Goal: Information Seeking & Learning: Learn about a topic

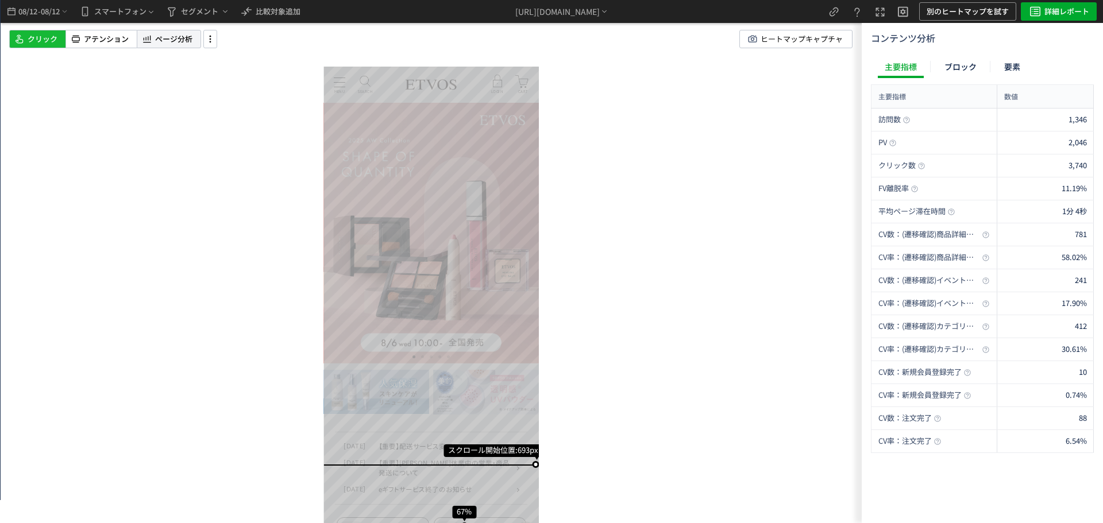
click at [188, 36] on span "ページ分析" at bounding box center [173, 39] width 37 height 11
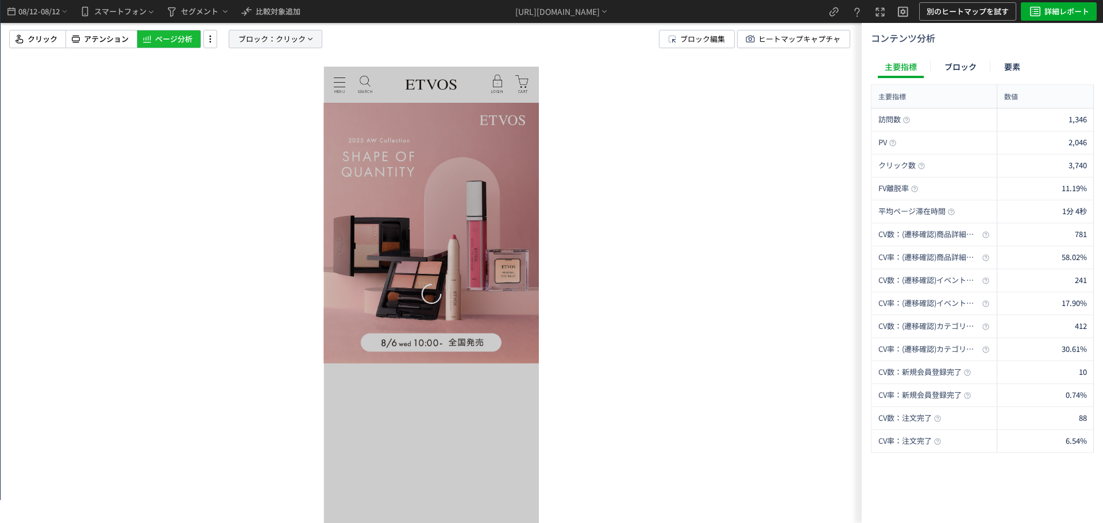
click at [258, 43] on span "ブロック：" at bounding box center [256, 38] width 37 height 17
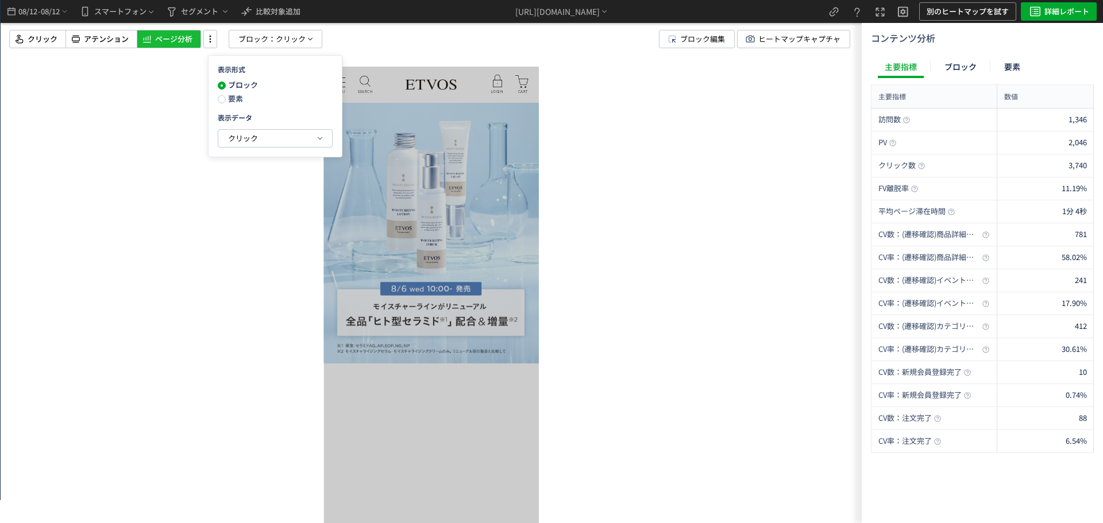
click at [231, 100] on span "要素" at bounding box center [234, 98] width 17 height 11
click at [240, 137] on span "クリック" at bounding box center [243, 138] width 30 height 11
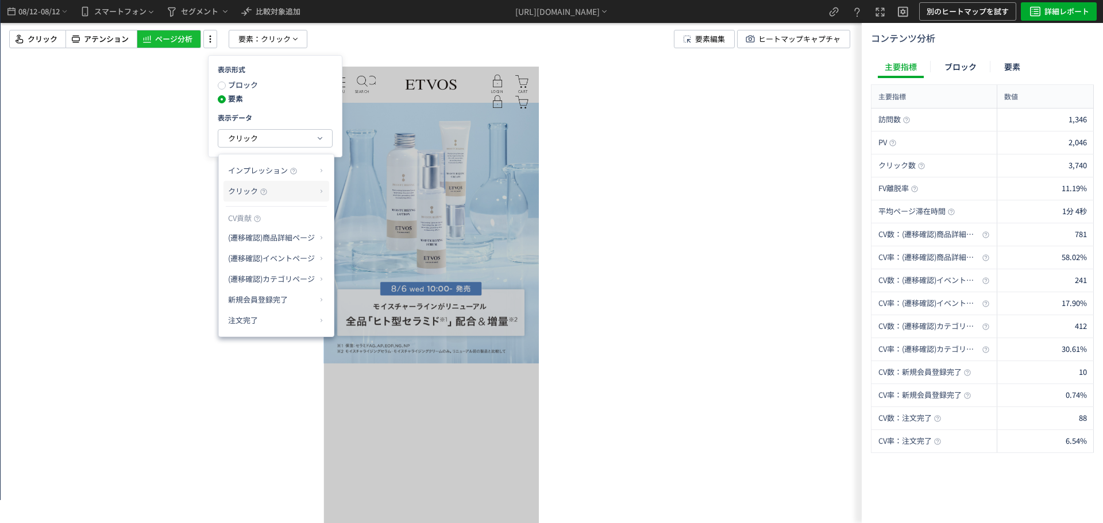
click at [314, 196] on p "クリック" at bounding box center [272, 191] width 88 height 20
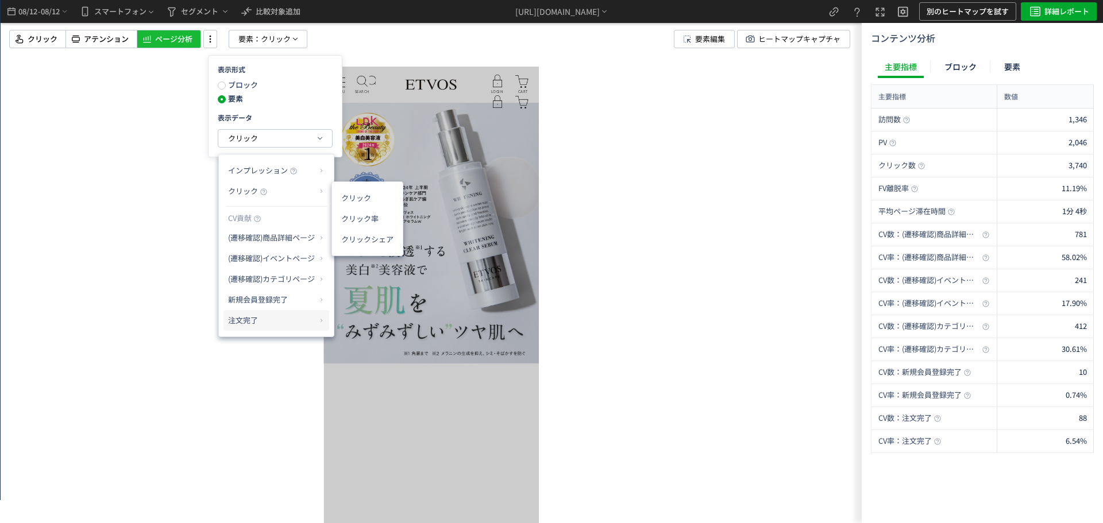
click at [267, 315] on p "注文完了" at bounding box center [272, 321] width 88 height 20
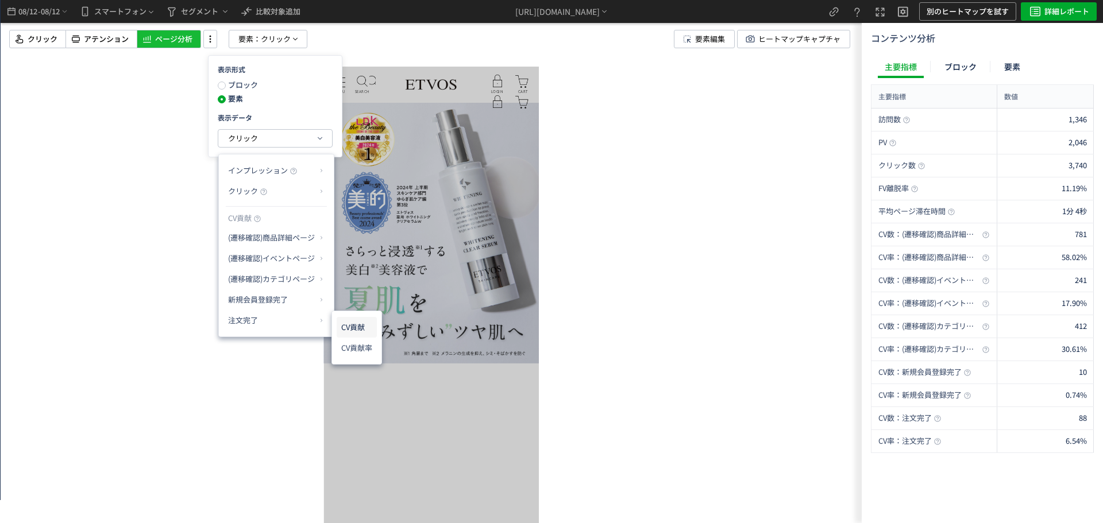
click at [361, 328] on li "CV貢献" at bounding box center [357, 327] width 40 height 21
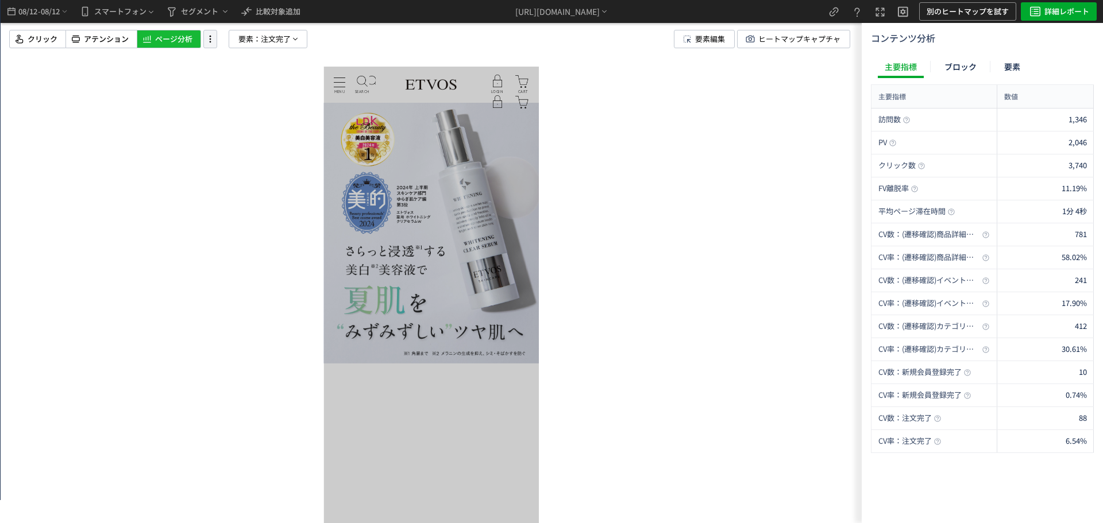
click at [208, 36] on icon at bounding box center [210, 39] width 14 height 13
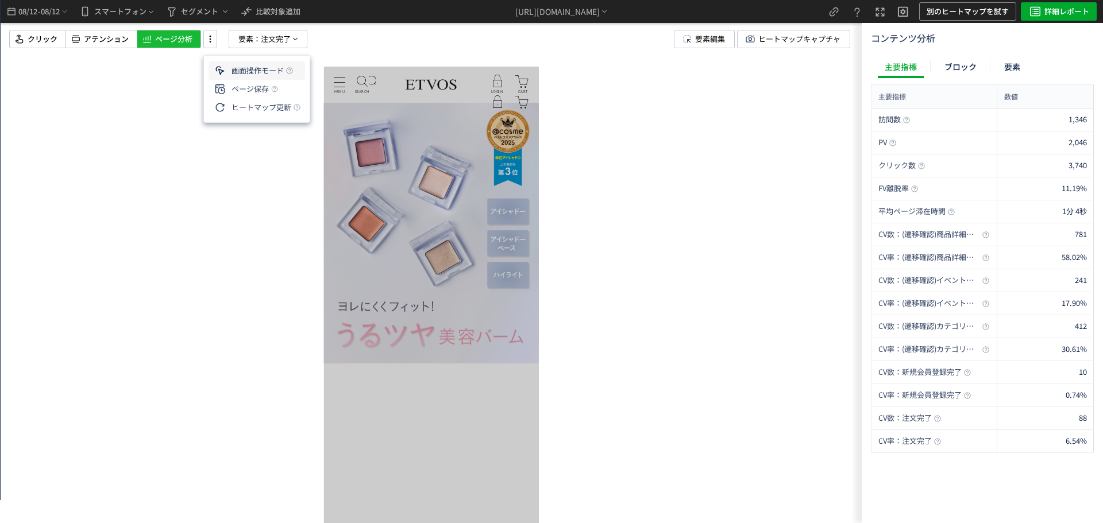
click at [262, 80] on li "画面操作モード" at bounding box center [256, 89] width 96 height 18
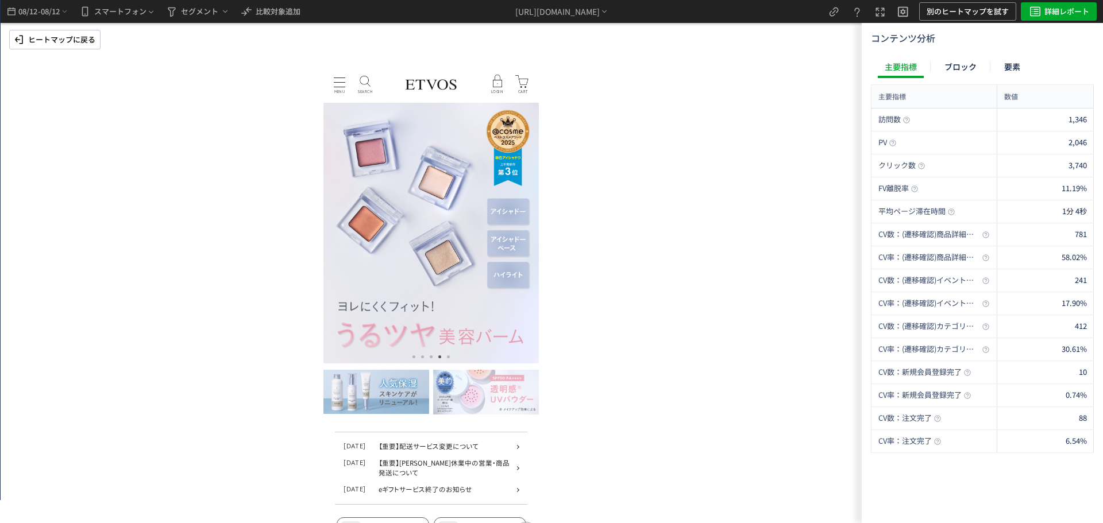
click at [343, 83] on p "MENU" at bounding box center [339, 82] width 11 height 1
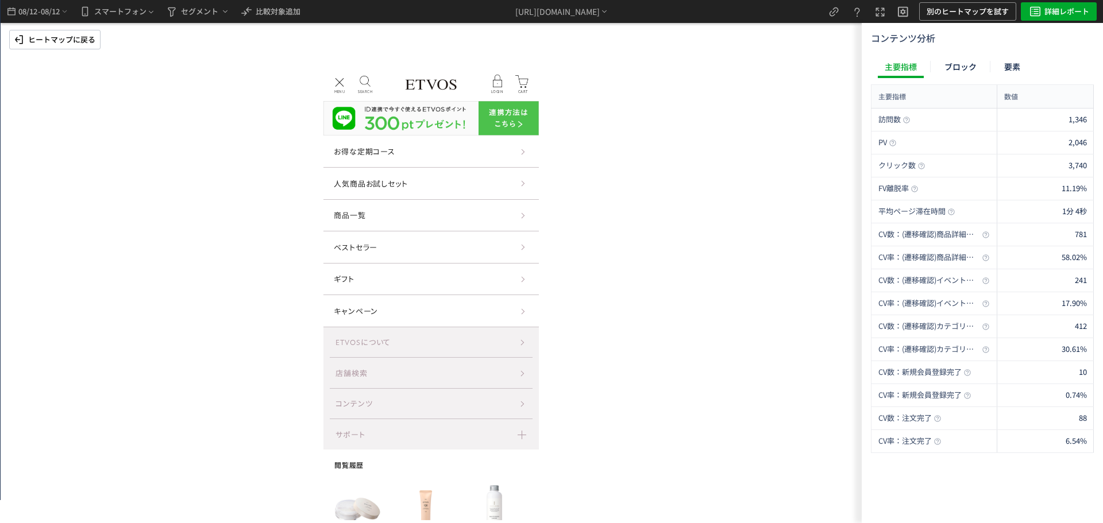
click at [80, 43] on p "ヒートマップに戻る" at bounding box center [61, 39] width 67 height 18
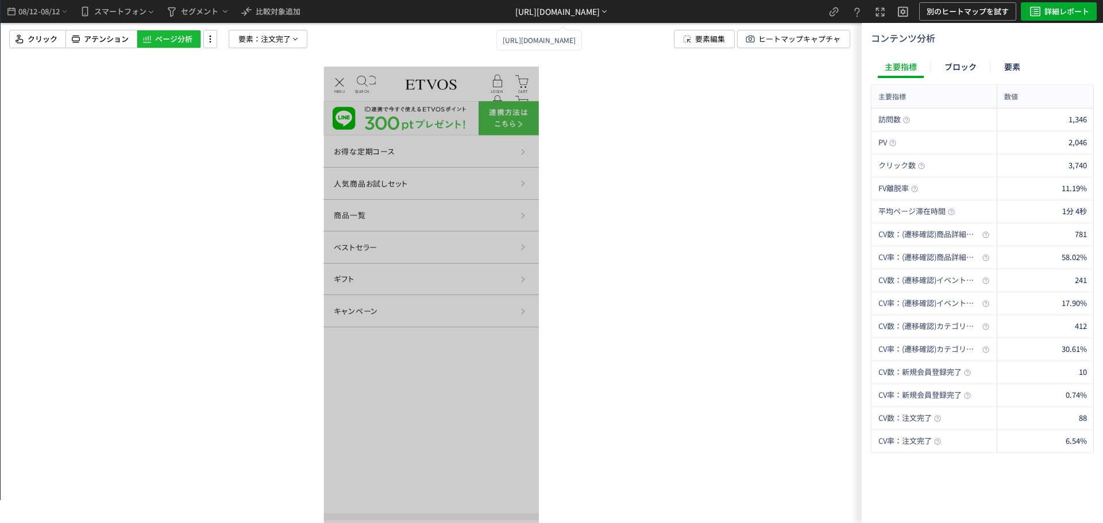
click at [515, 19] on div "[URL][DOMAIN_NAME]" at bounding box center [562, 11] width 94 height 23
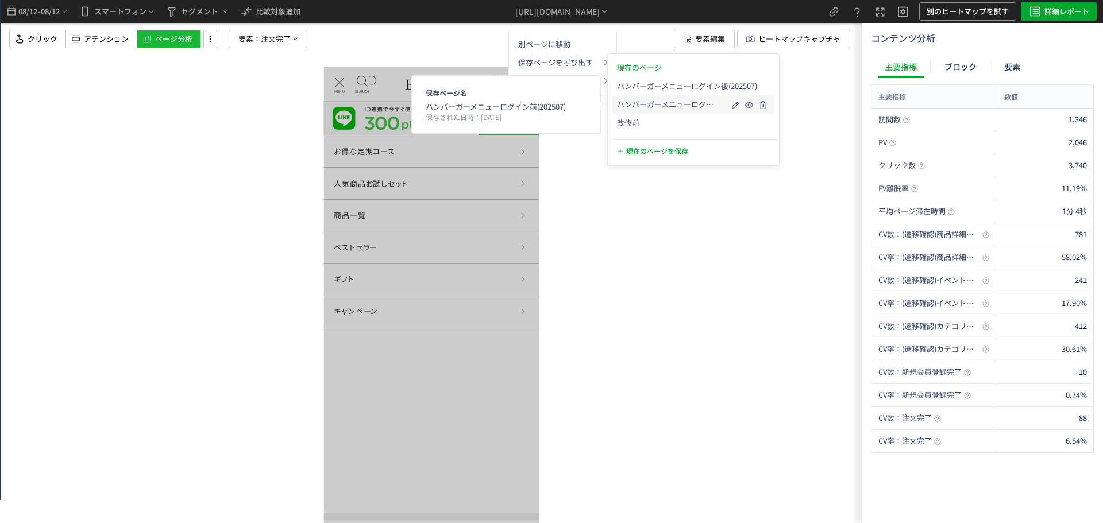
click at [649, 96] on div "ハンバーガーメニューログイン前(202507)" at bounding box center [693, 104] width 162 height 18
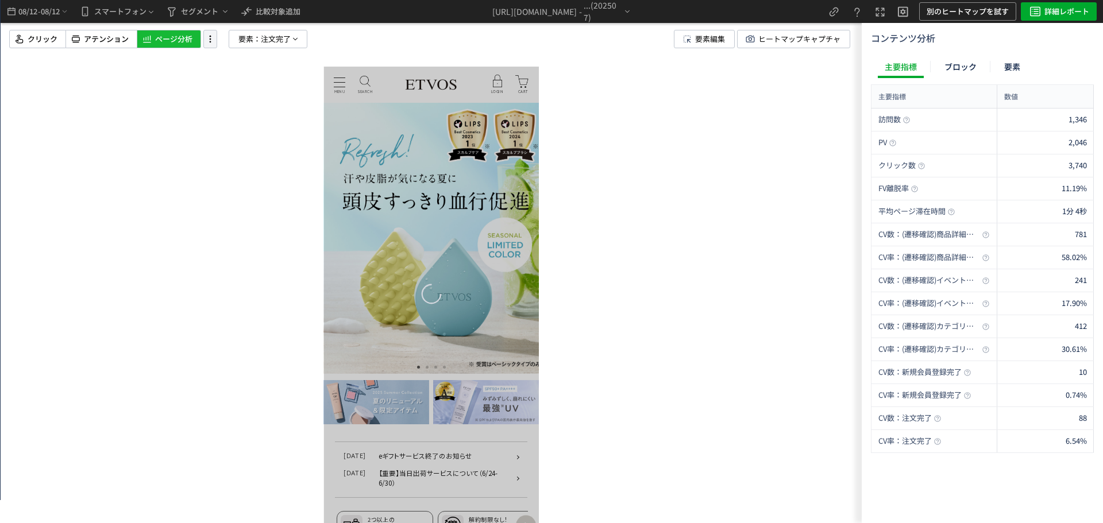
click at [207, 39] on icon at bounding box center [210, 39] width 14 height 13
click at [275, 80] on li "画面操作モード" at bounding box center [256, 89] width 96 height 18
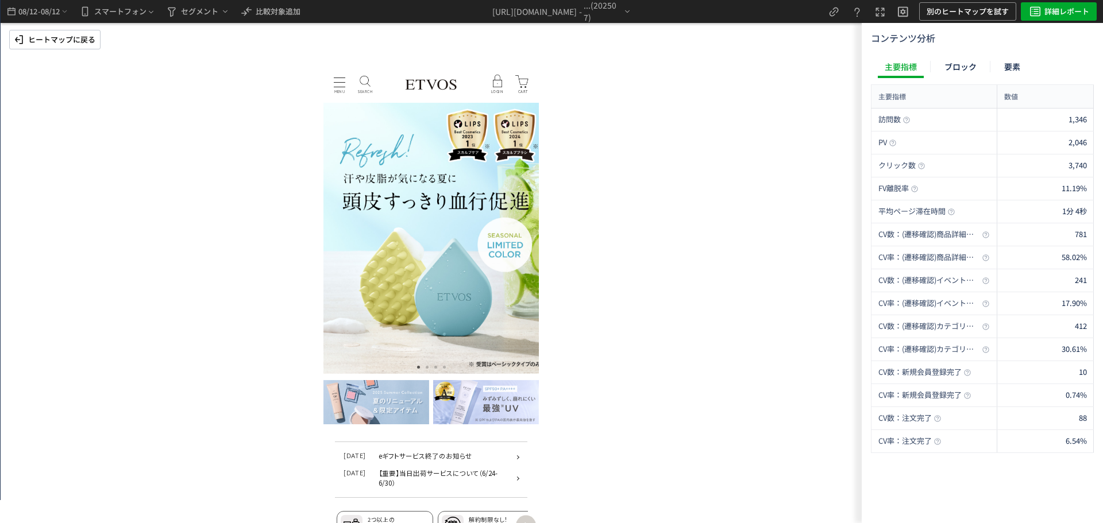
click at [344, 90] on b "MENU" at bounding box center [339, 93] width 21 height 6
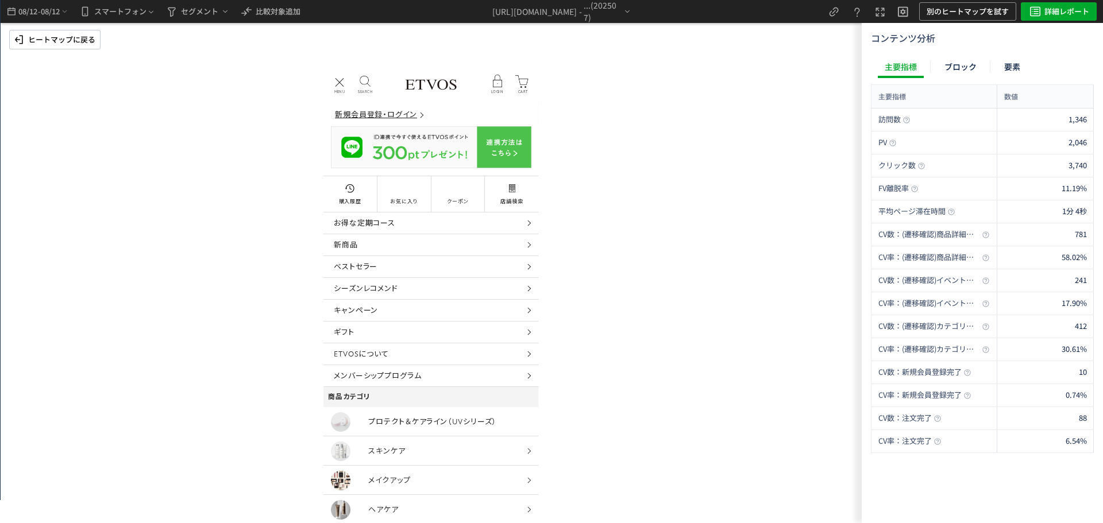
click at [57, 32] on p "ヒートマップに戻る" at bounding box center [61, 39] width 67 height 18
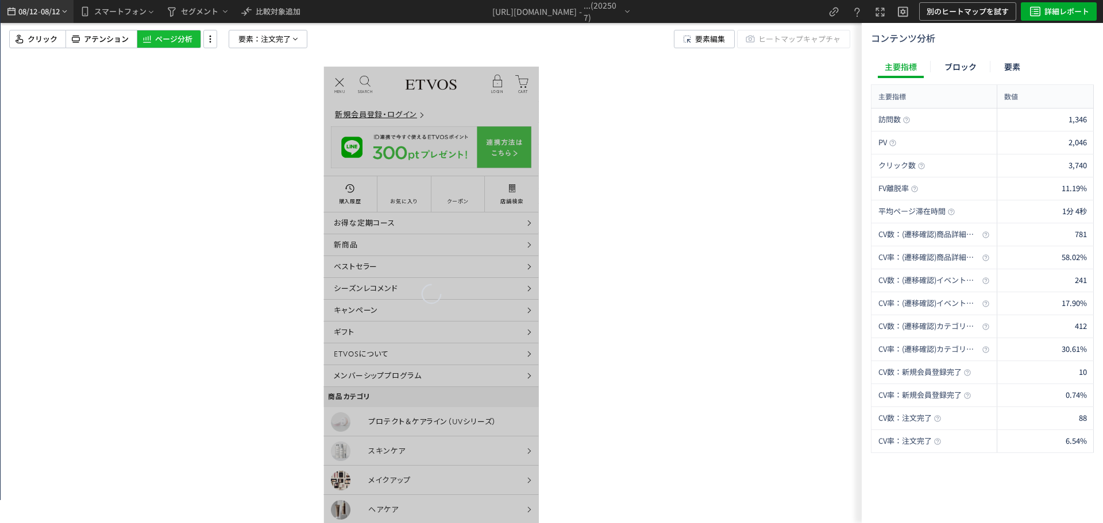
click at [57, 13] on span "08/12" at bounding box center [51, 11] width 20 height 23
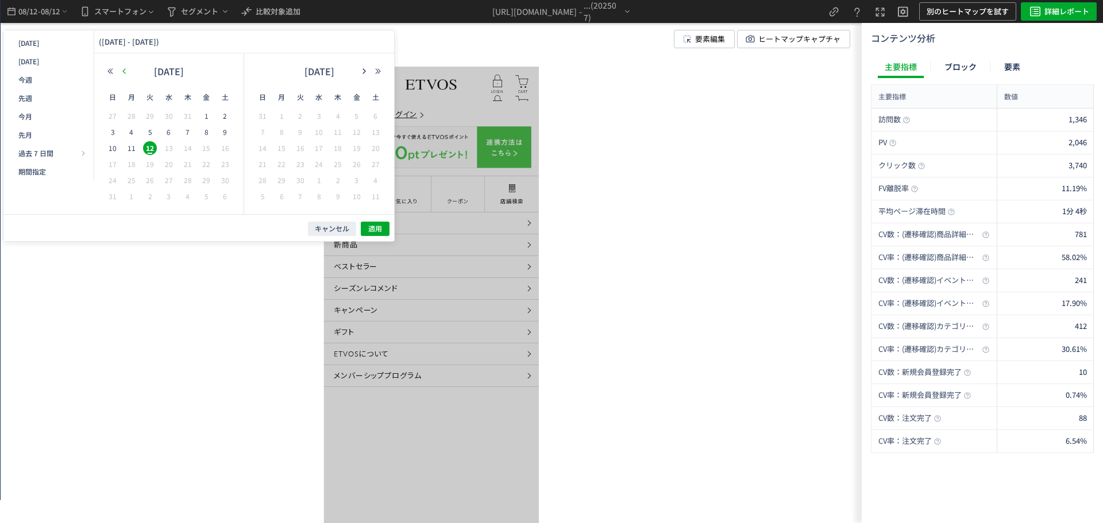
click at [126, 69] on icon "button" at bounding box center [124, 71] width 7 height 7
click at [173, 134] on span "9" at bounding box center [169, 132] width 14 height 14
click at [150, 149] on span "15" at bounding box center [150, 148] width 14 height 14
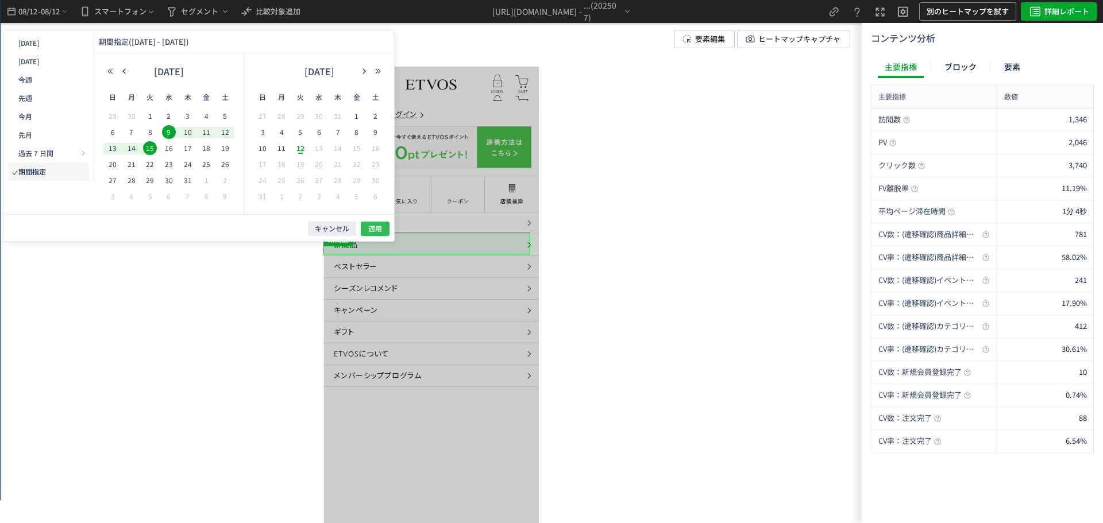
click at [373, 228] on span "適用" at bounding box center [375, 229] width 14 height 10
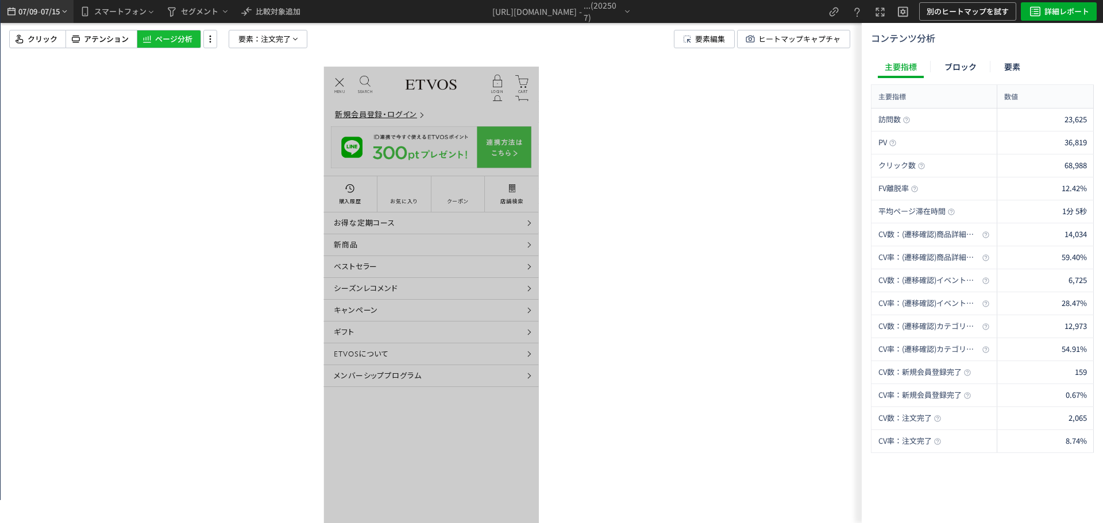
click at [26, 10] on span "07/09" at bounding box center [28, 11] width 20 height 23
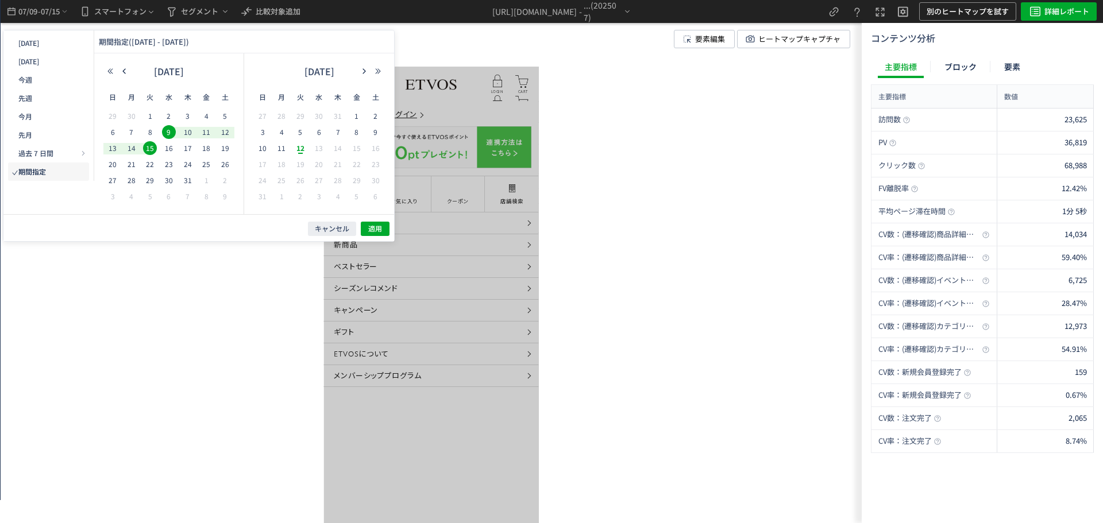
click at [488, 45] on div "クリック アテンション ページ分析 要素： 注文完了 要素編集 ヒートマップキャプチャ" at bounding box center [439, 39] width 861 height 18
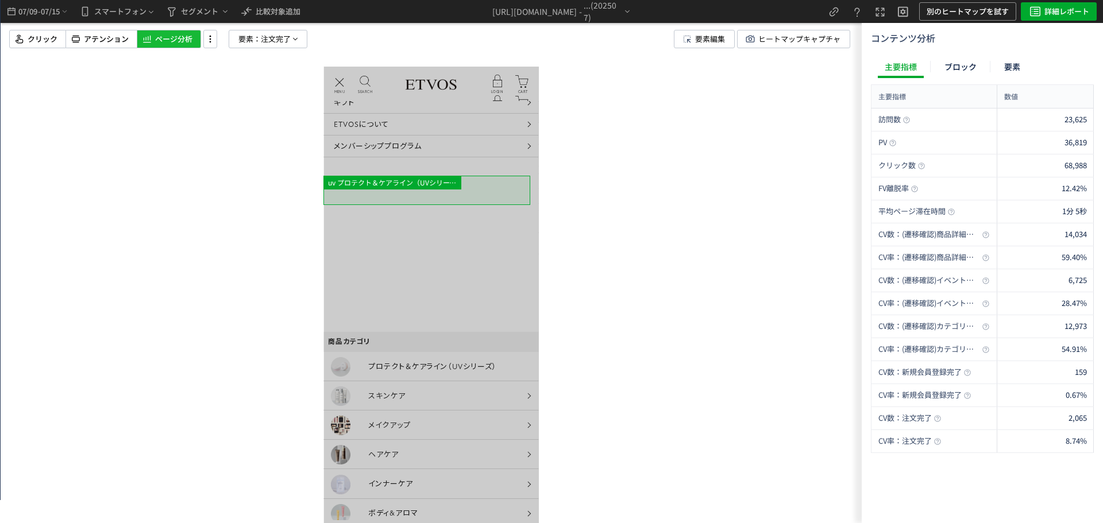
scroll to position [172, 0]
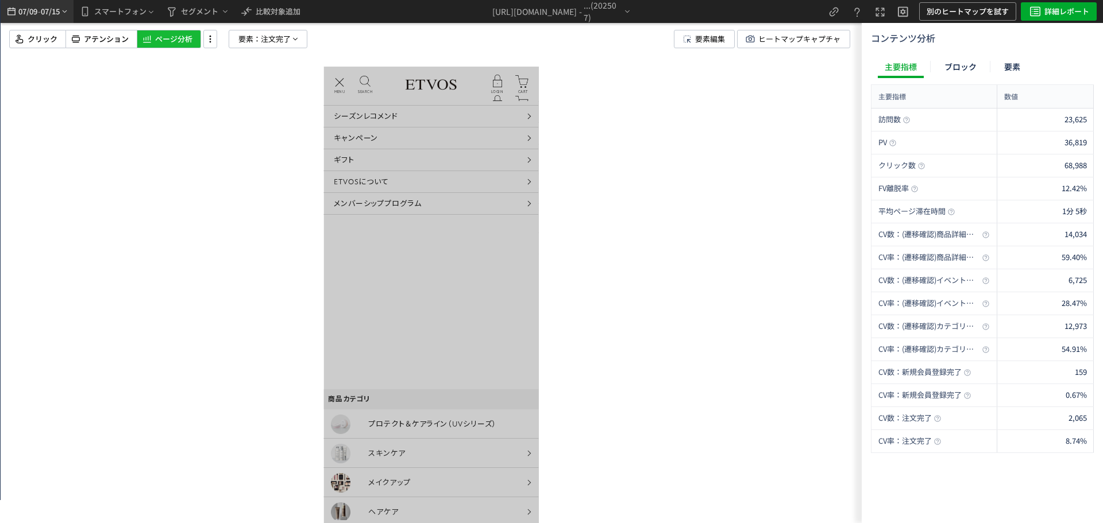
click at [42, 14] on span "07/15" at bounding box center [51, 11] width 20 height 23
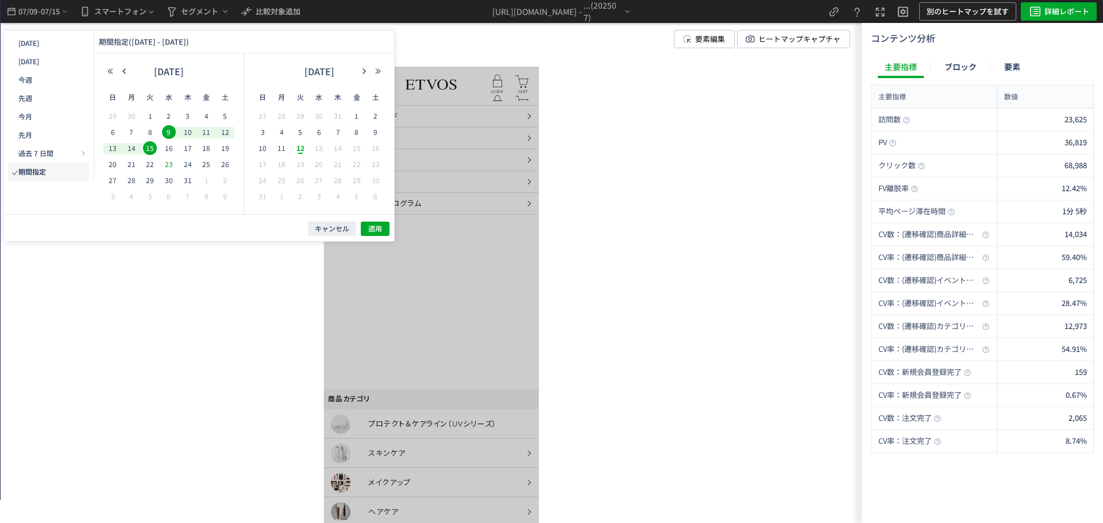
click at [173, 167] on span "23" at bounding box center [169, 164] width 14 height 14
click at [153, 179] on span "29" at bounding box center [150, 180] width 14 height 14
click at [370, 226] on span "適用" at bounding box center [375, 229] width 14 height 10
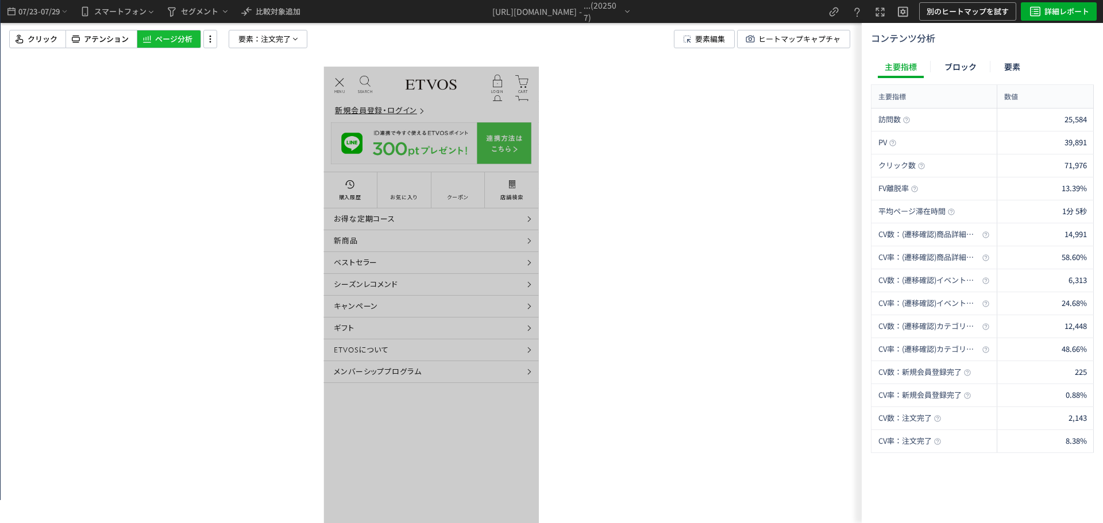
scroll to position [0, 0]
click at [33, 9] on span "07/23" at bounding box center [28, 11] width 20 height 23
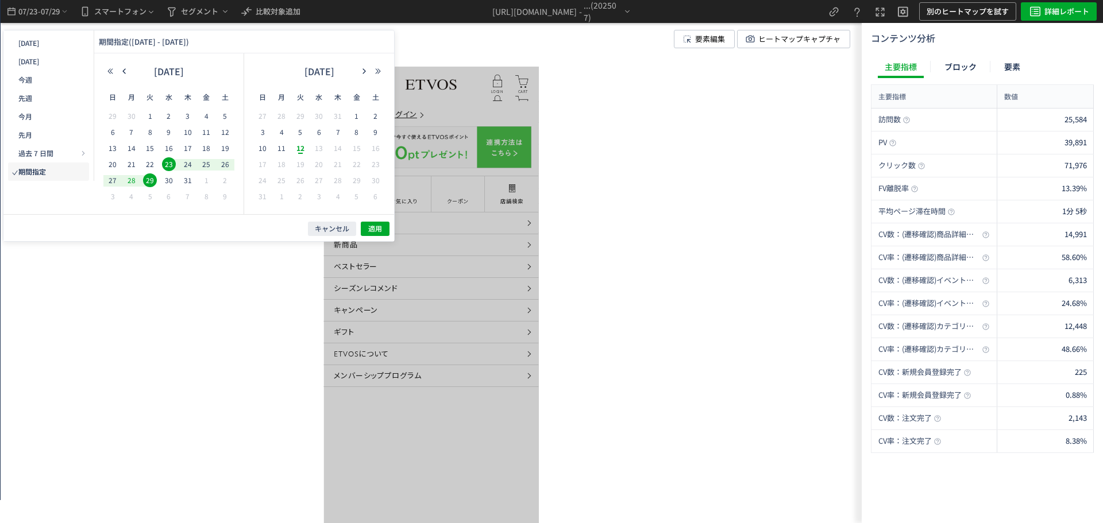
click at [129, 182] on span "28" at bounding box center [132, 180] width 14 height 14
click at [148, 168] on span "22" at bounding box center [150, 164] width 14 height 14
click at [362, 230] on button "適用" at bounding box center [375, 229] width 29 height 14
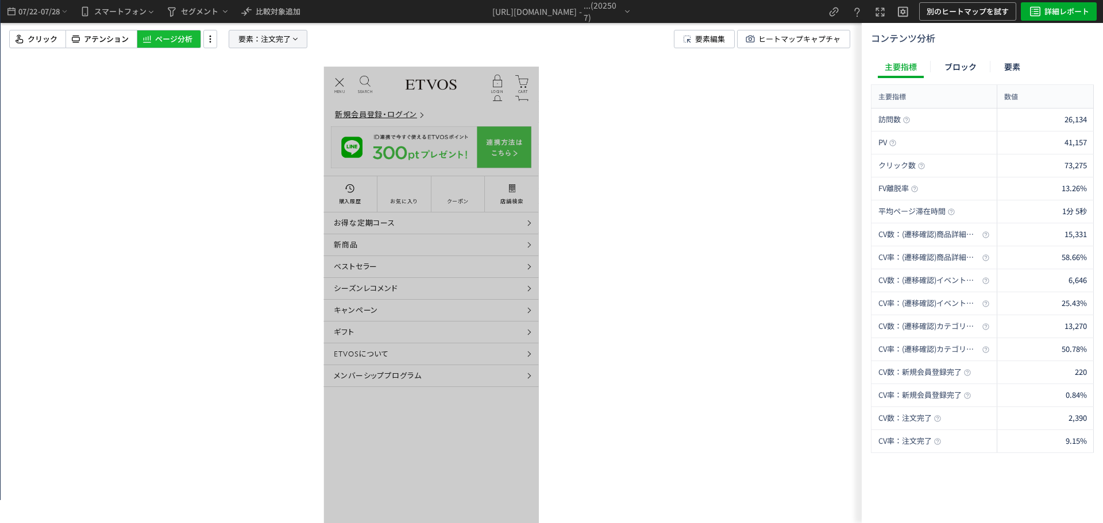
click at [258, 42] on span "要素：" at bounding box center [249, 38] width 22 height 17
click at [240, 135] on span "注文完了" at bounding box center [236, 138] width 30 height 11
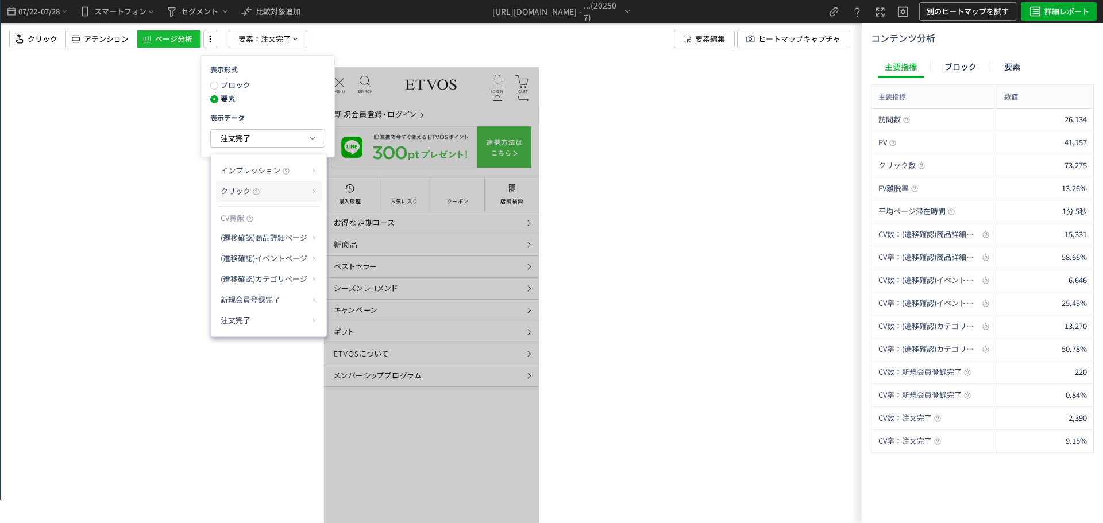
click at [246, 193] on span "クリック" at bounding box center [236, 190] width 30 height 11
click at [351, 216] on li "クリック率" at bounding box center [359, 218] width 61 height 21
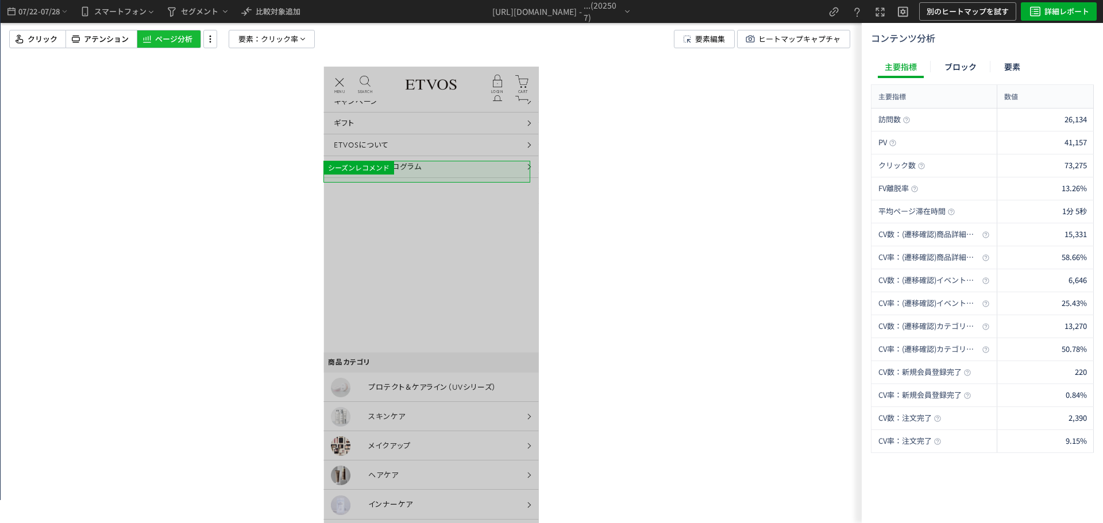
scroll to position [230, 0]
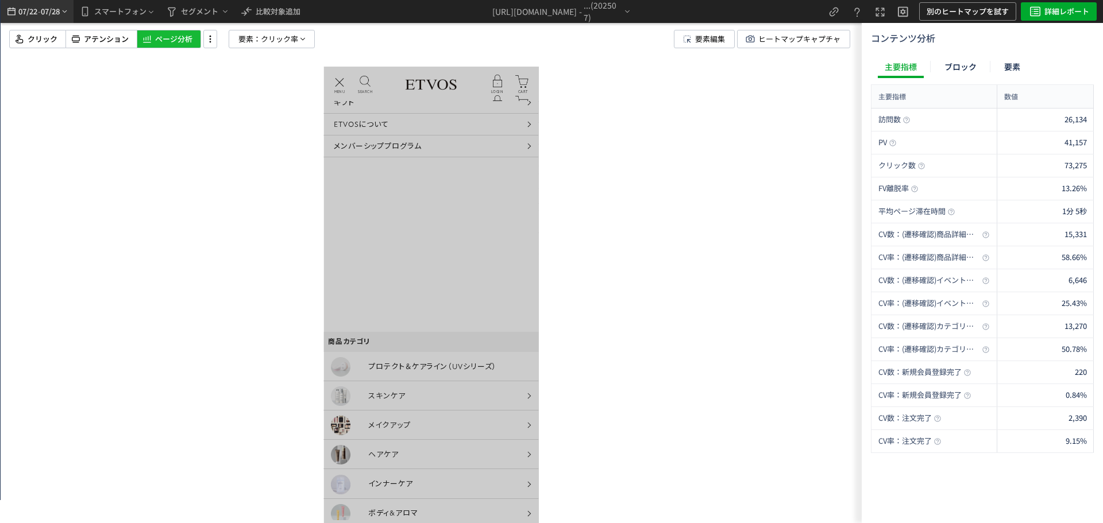
click at [41, 14] on div "07/22 - 07/28" at bounding box center [37, 11] width 64 height 23
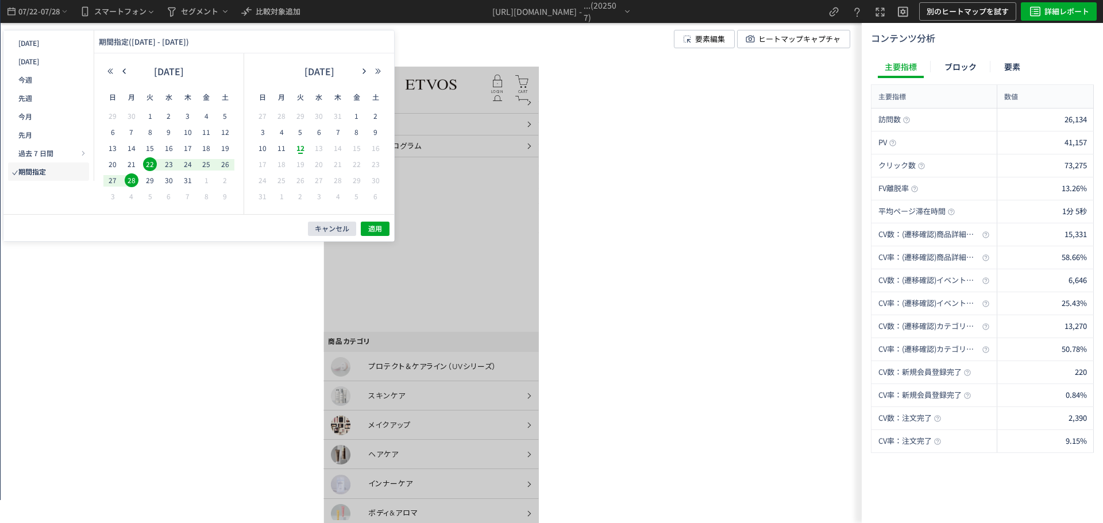
click at [330, 231] on span "キャンセル" at bounding box center [332, 229] width 34 height 10
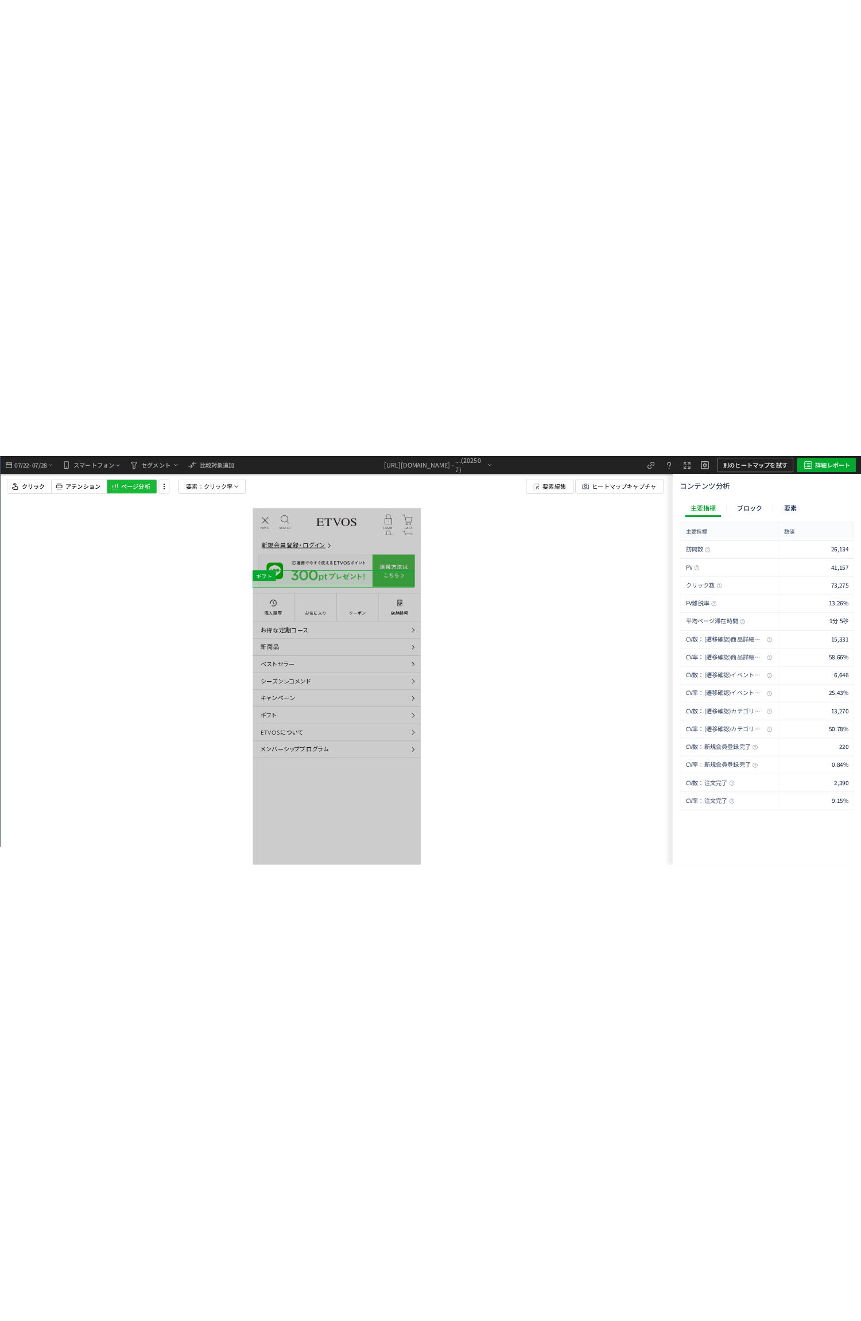
scroll to position [0, 0]
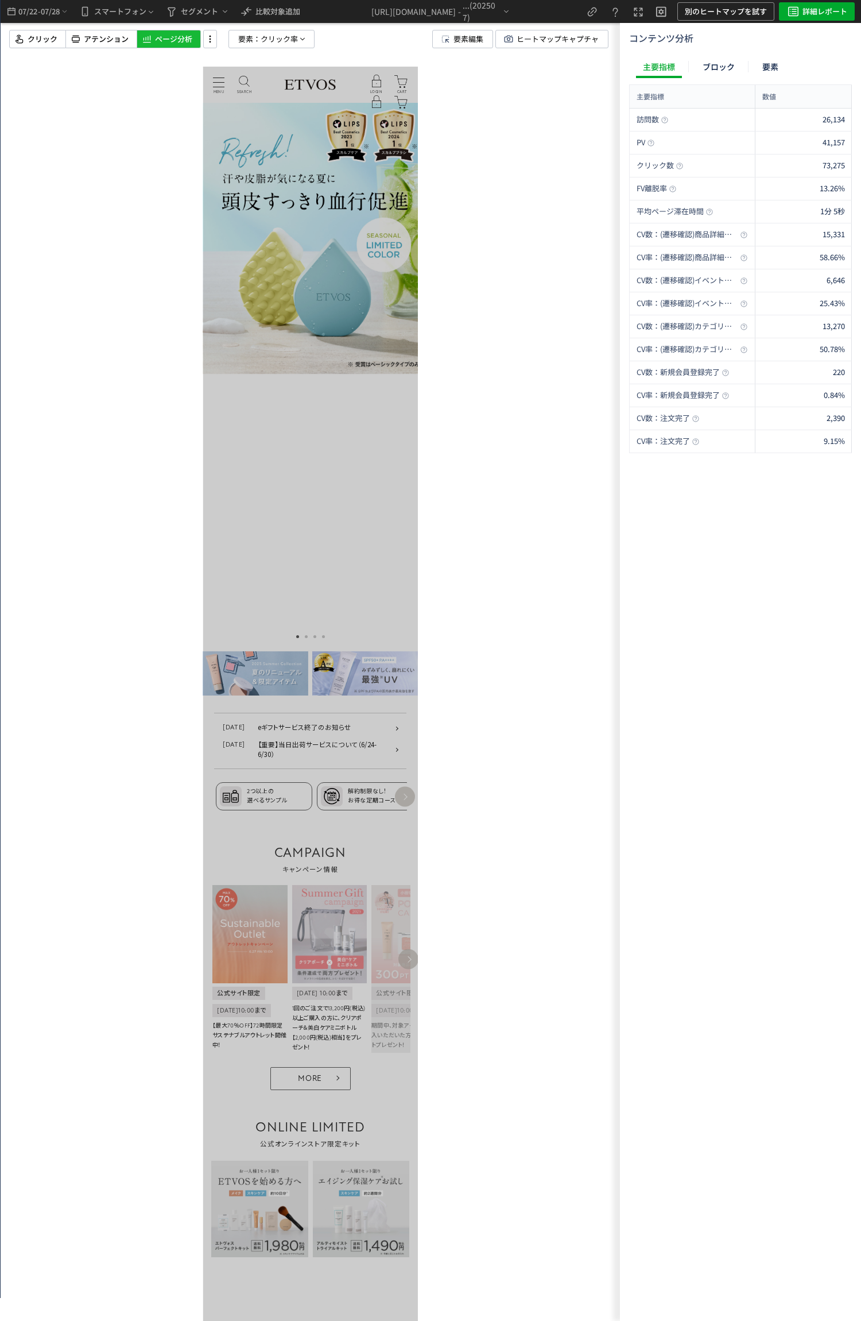
click at [210, 42] on use at bounding box center [211, 39] width 2 height 7
click at [270, 80] on li "画面操作モード" at bounding box center [256, 89] width 96 height 18
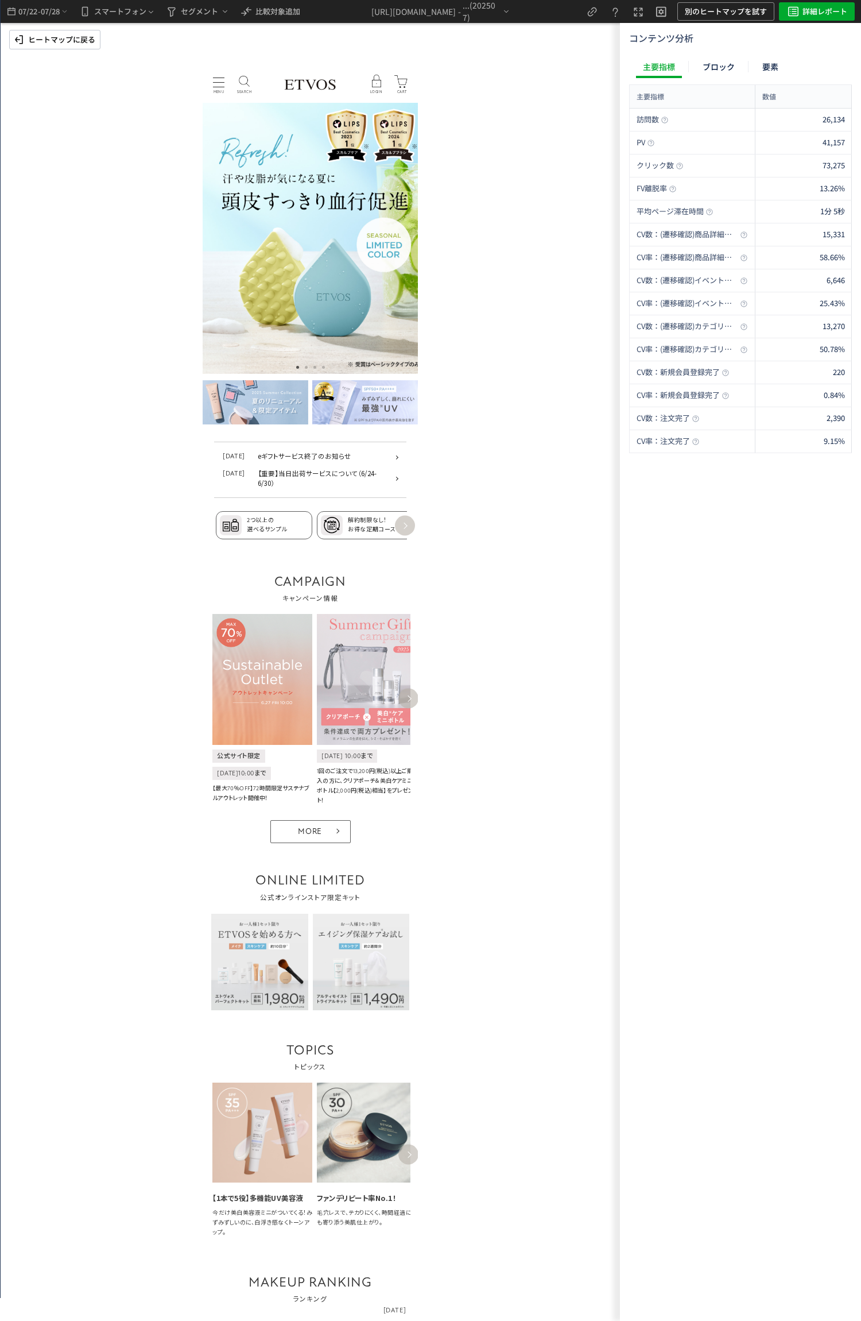
click at [220, 86] on div "MENU MENU" at bounding box center [218, 85] width 21 height 21
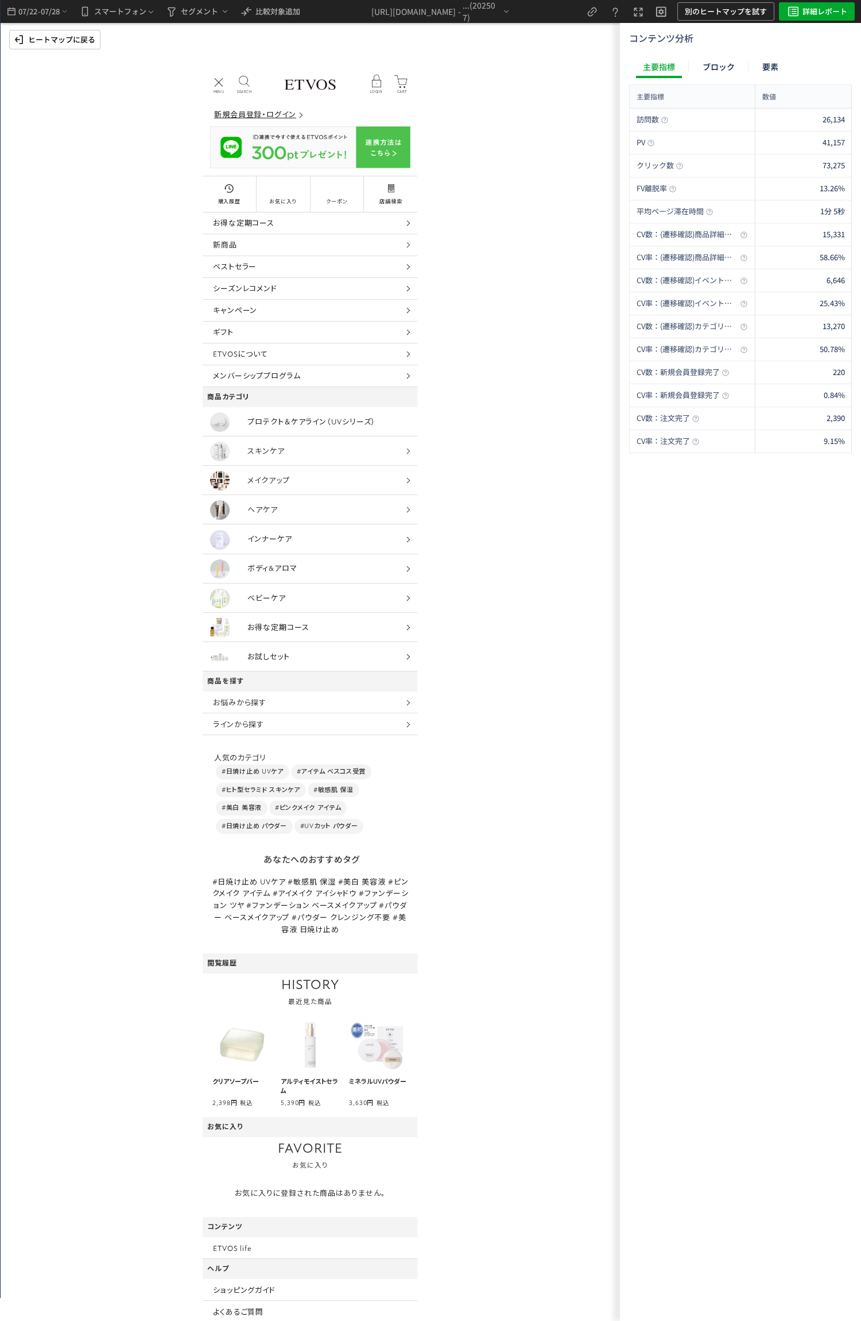
click at [92, 36] on p "ヒートマップに戻る" at bounding box center [61, 39] width 67 height 18
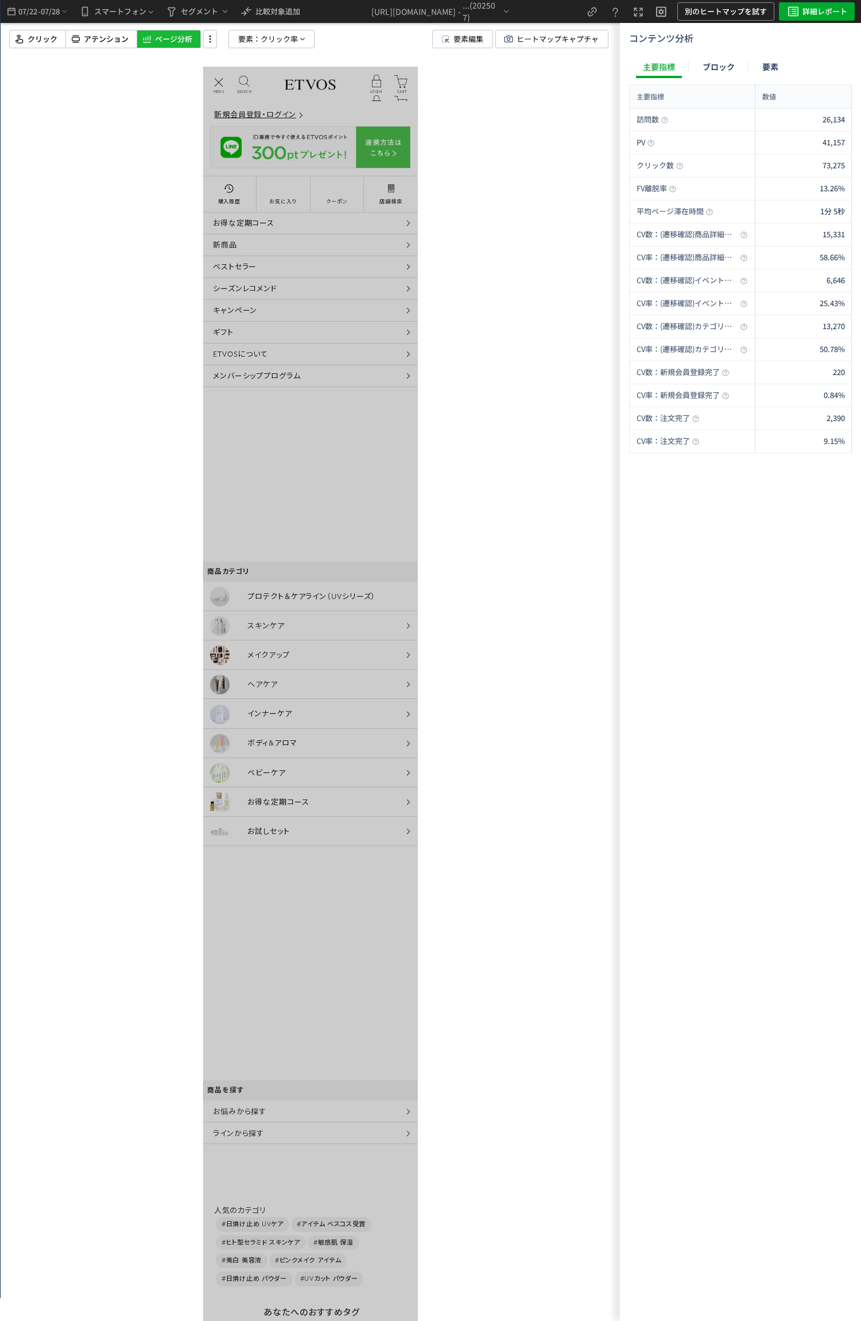
click at [282, 40] on span "クリック率" at bounding box center [279, 38] width 37 height 17
click at [279, 140] on button "クリック率" at bounding box center [272, 138] width 114 height 17
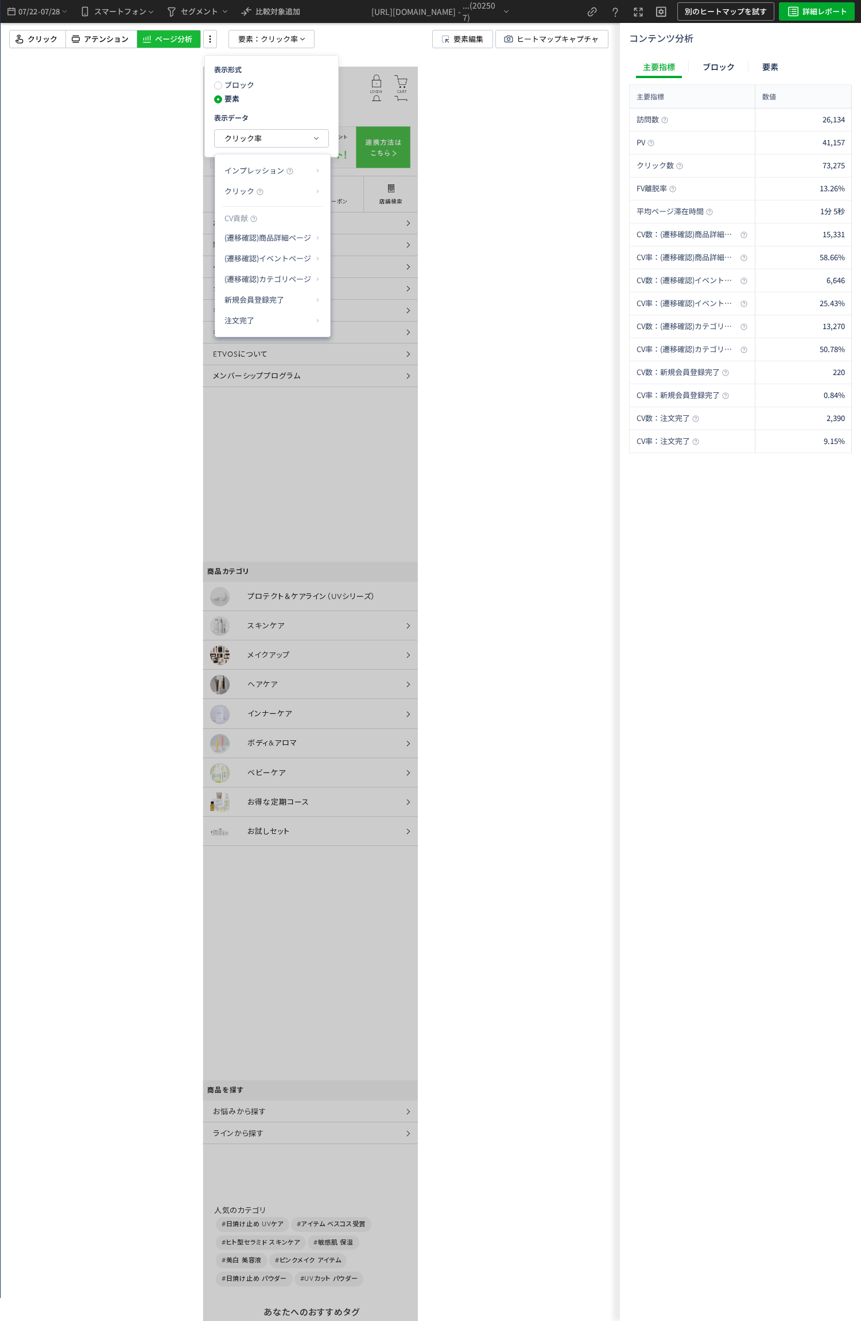
click at [299, 335] on ul "インプレッション クリック CV貢献 (遷移確認)商品詳細ページ (遷移確認)イベントページ (遷移確認)カテゴリページ 新規会員登録完了 注文完了" at bounding box center [272, 245] width 115 height 182
click at [316, 323] on icon at bounding box center [317, 320] width 7 height 6
click at [362, 354] on li "CV貢献率" at bounding box center [353, 348] width 40 height 21
